Goal: Communication & Community: Answer question/provide support

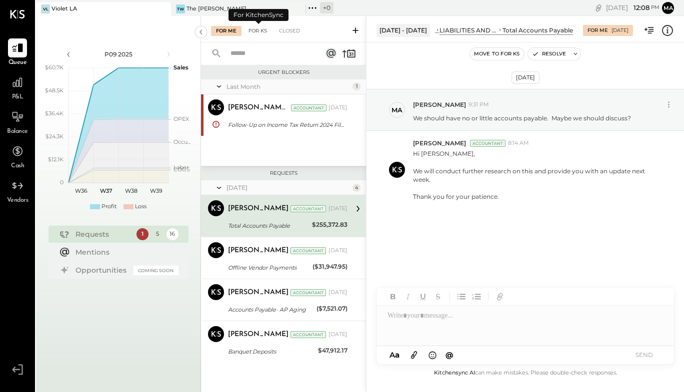
click at [264, 32] on div "For KS" at bounding box center [257, 31] width 28 height 10
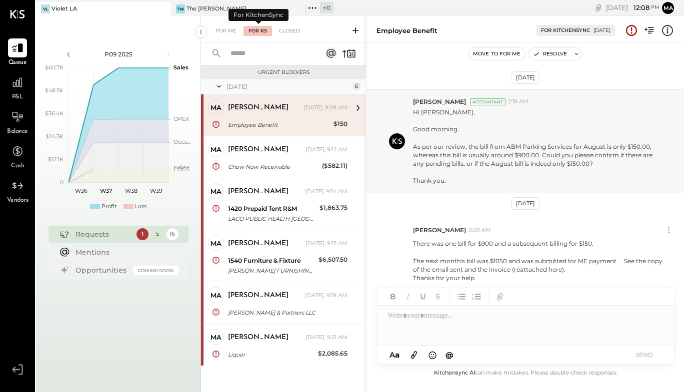
scroll to position [116, 0]
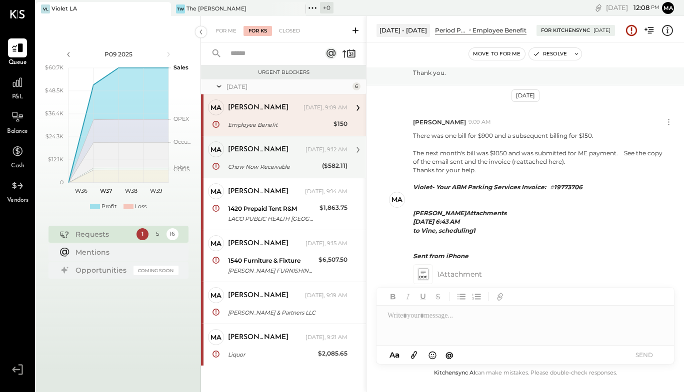
click at [277, 152] on div "[PERSON_NAME]" at bounding box center [265, 150] width 75 height 10
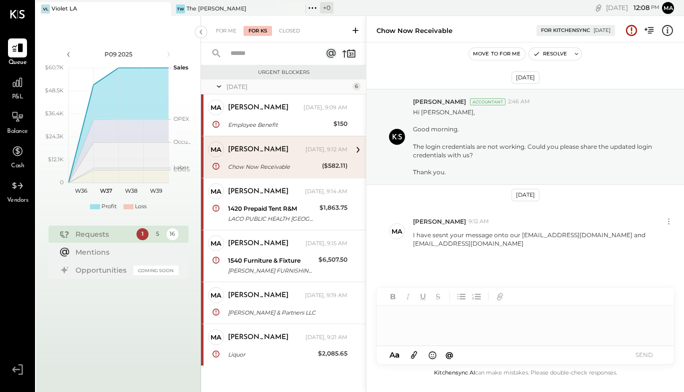
click at [438, 321] on div at bounding box center [524, 326] width 297 height 40
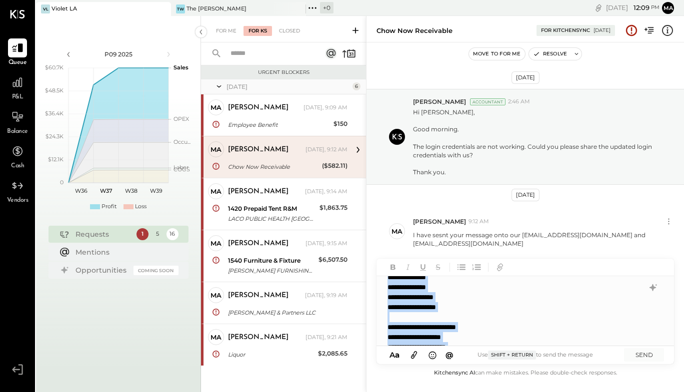
scroll to position [140, 0]
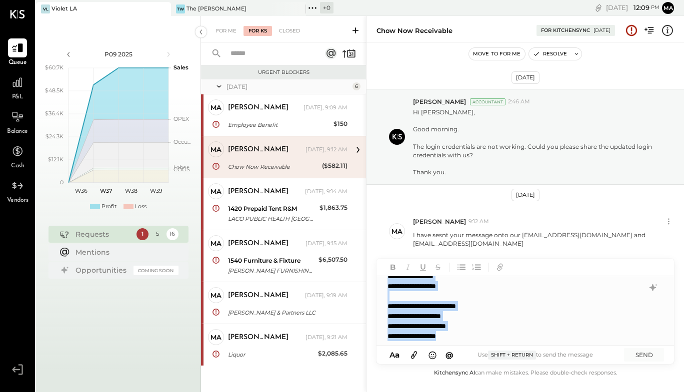
drag, startPoint x: 389, startPoint y: 305, endPoint x: 570, endPoint y: 346, distance: 185.5
click at [570, 346] on div "**********" at bounding box center [524, 311] width 296 height 70
click at [397, 354] on span "a" at bounding box center [397, 354] width 4 height 9
click at [398, 356] on span "a" at bounding box center [397, 354] width 4 height 9
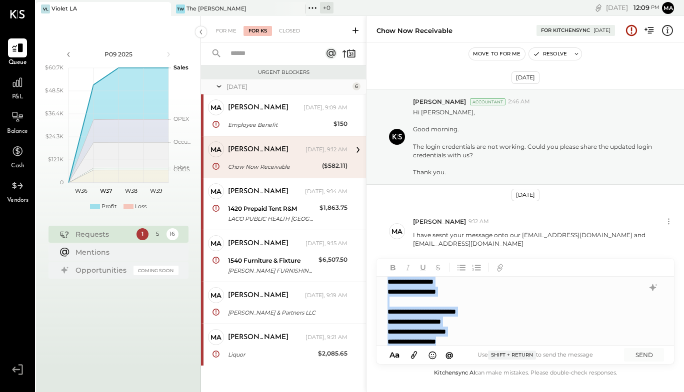
scroll to position [140, 0]
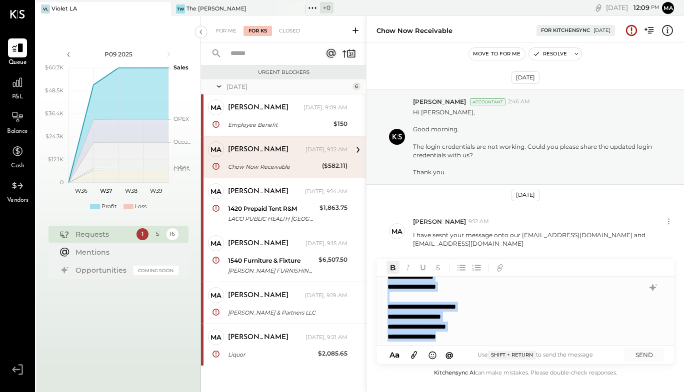
click at [393, 271] on icon "button" at bounding box center [392, 267] width 11 height 11
click at [537, 297] on div "**********" at bounding box center [514, 252] width 254 height 180
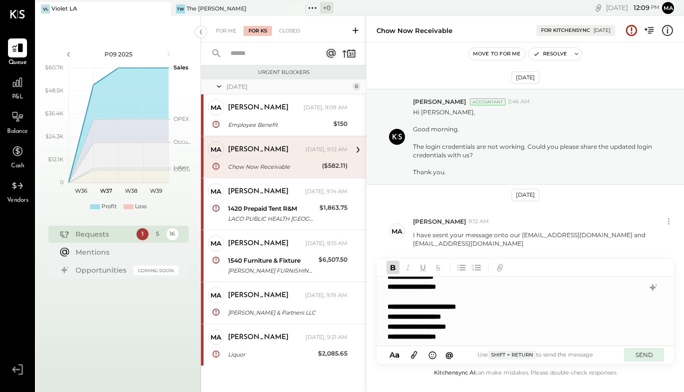
click at [646, 356] on button "SEND" at bounding box center [644, 354] width 40 height 13
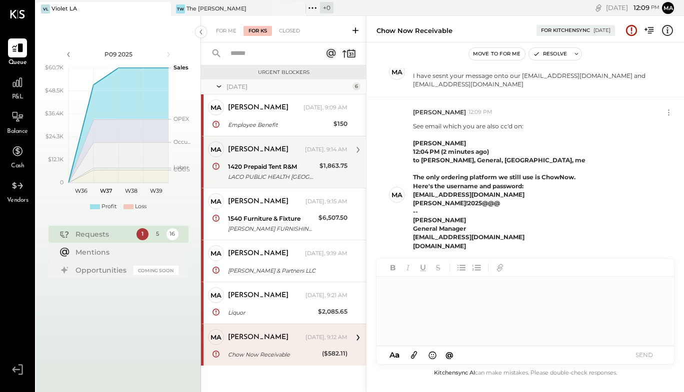
scroll to position [49, 0]
